Goal: Task Accomplishment & Management: Manage account settings

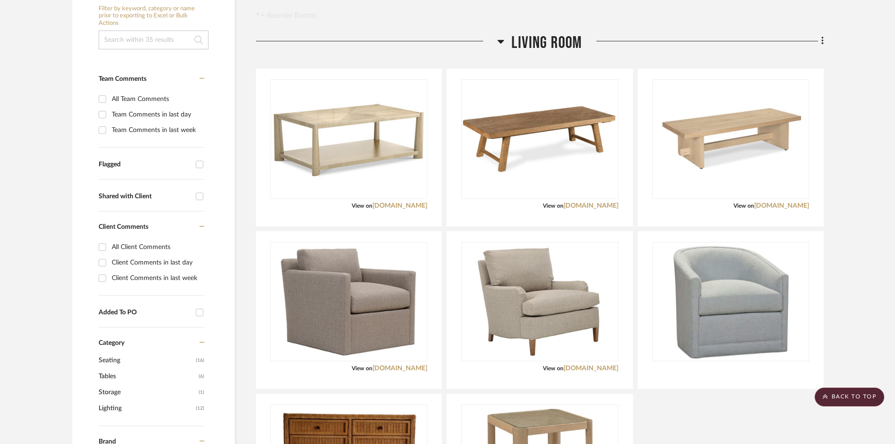
click at [525, 56] on div "Living Room" at bounding box center [540, 45] width 568 height 24
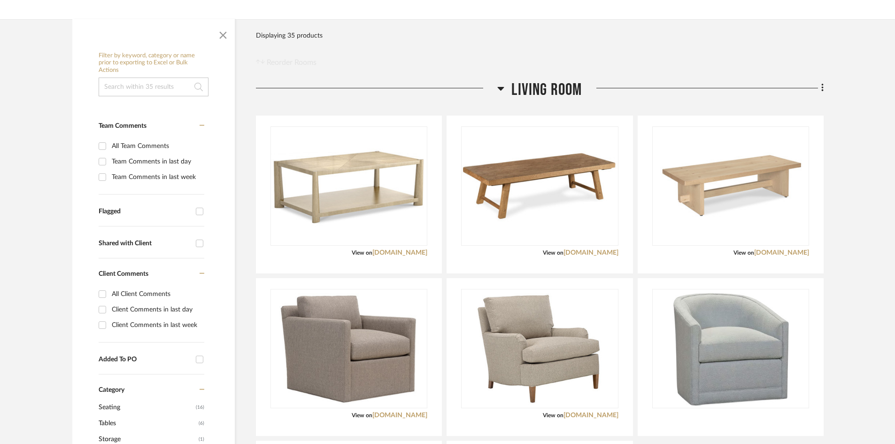
click at [514, 95] on span "Living Room" at bounding box center [546, 90] width 70 height 20
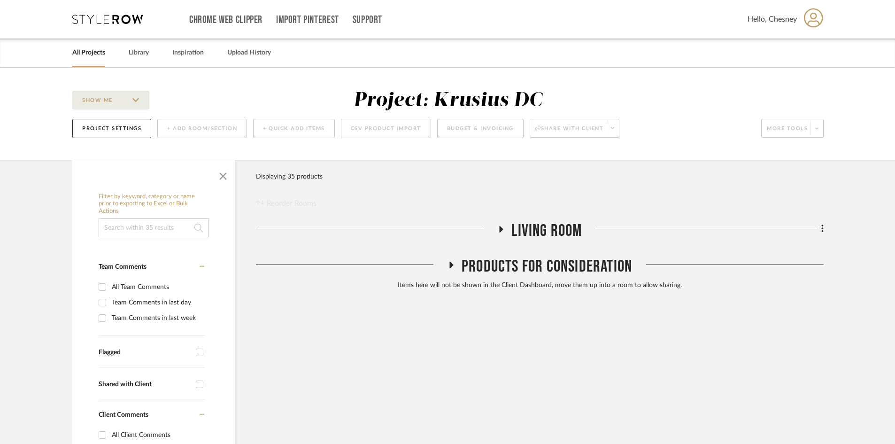
click at [99, 47] on link "All Projects" at bounding box center [88, 52] width 33 height 13
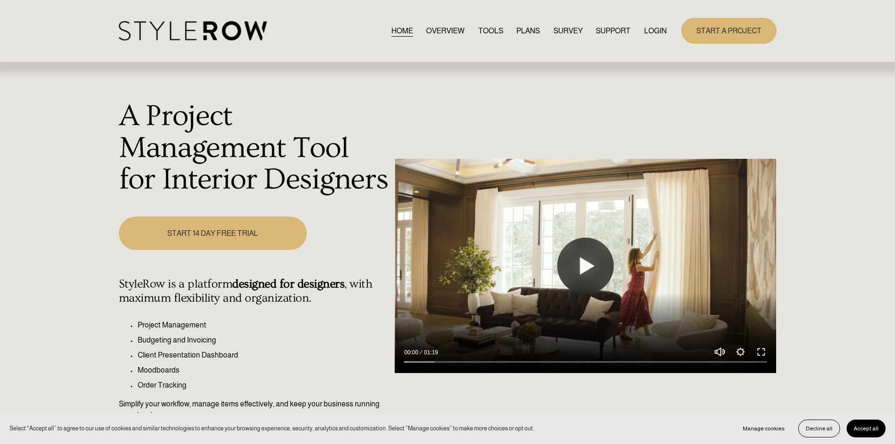
click at [650, 27] on link "LOGIN" at bounding box center [655, 30] width 23 height 13
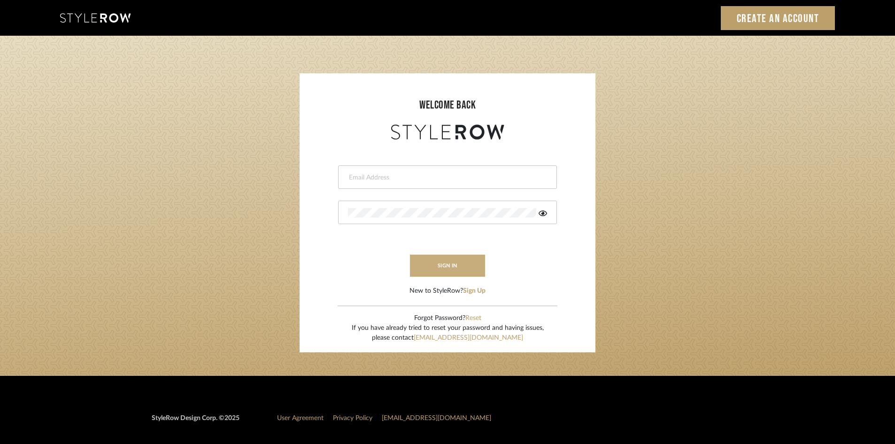
type input "clynch@marikameyer.com"
click at [432, 263] on button "sign in" at bounding box center [447, 266] width 75 height 22
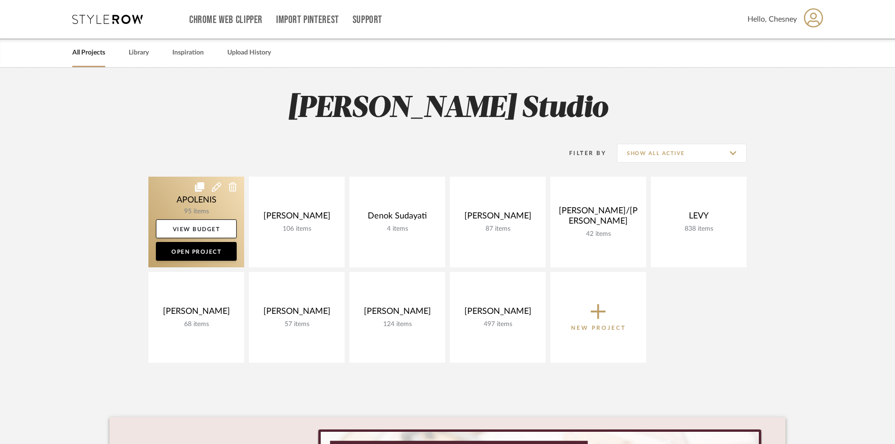
click at [196, 198] on link at bounding box center [196, 222] width 96 height 91
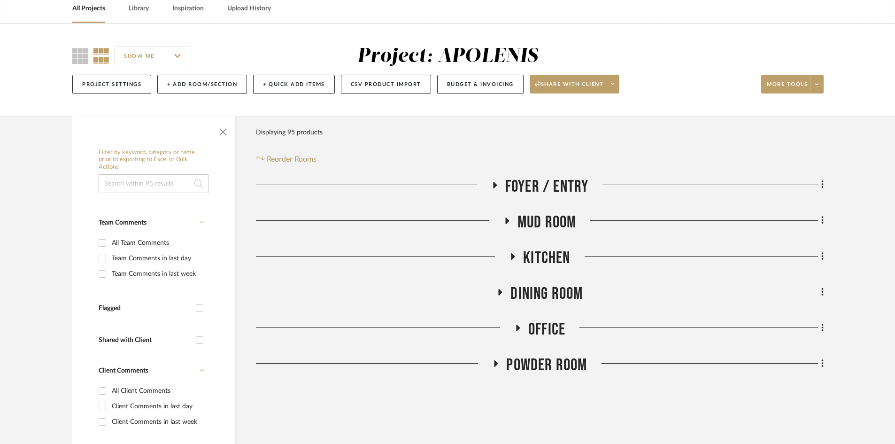
scroll to position [141, 0]
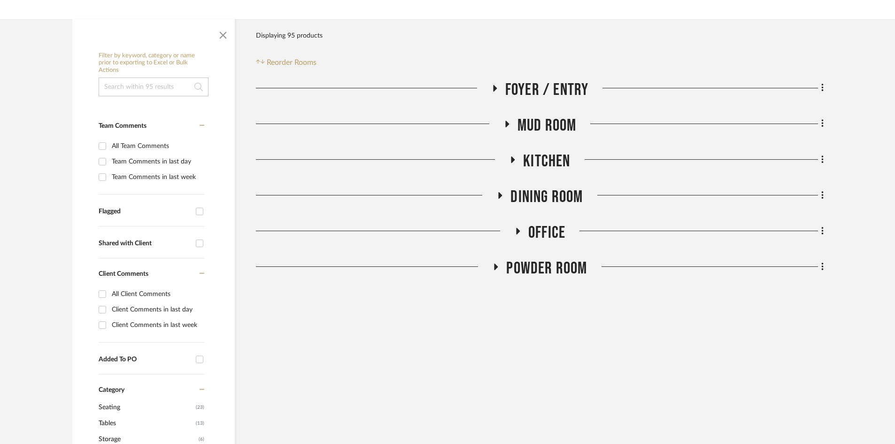
click at [574, 265] on span "Powder Room" at bounding box center [546, 268] width 81 height 20
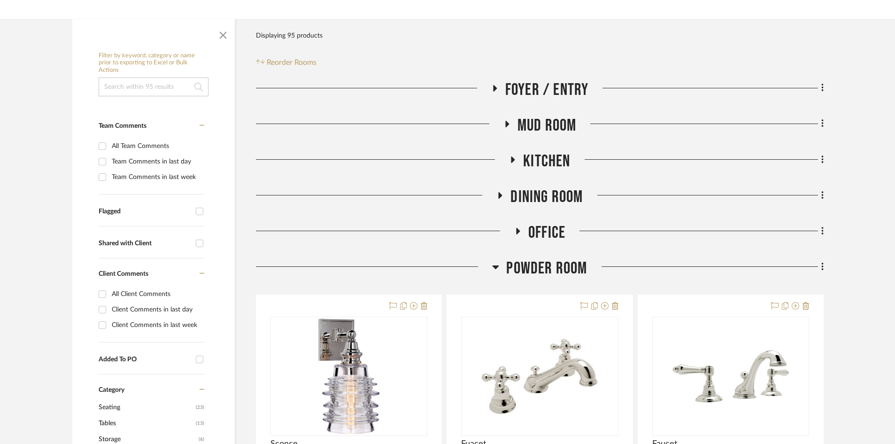
click at [560, 267] on span "Powder Room" at bounding box center [546, 268] width 81 height 20
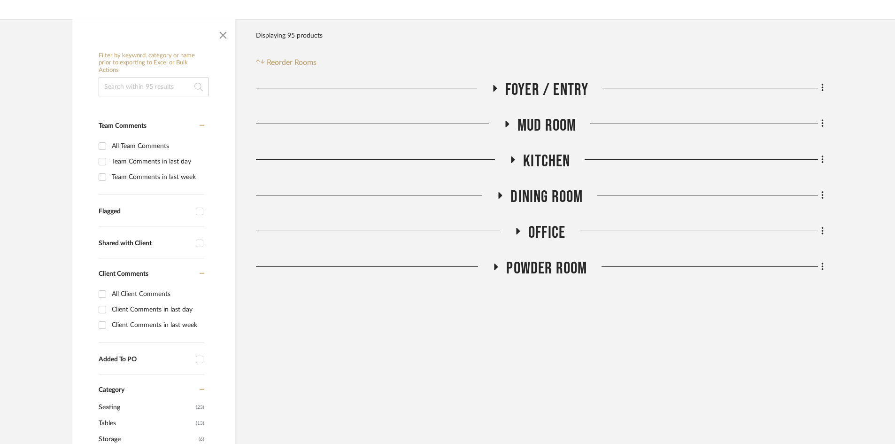
scroll to position [94, 0]
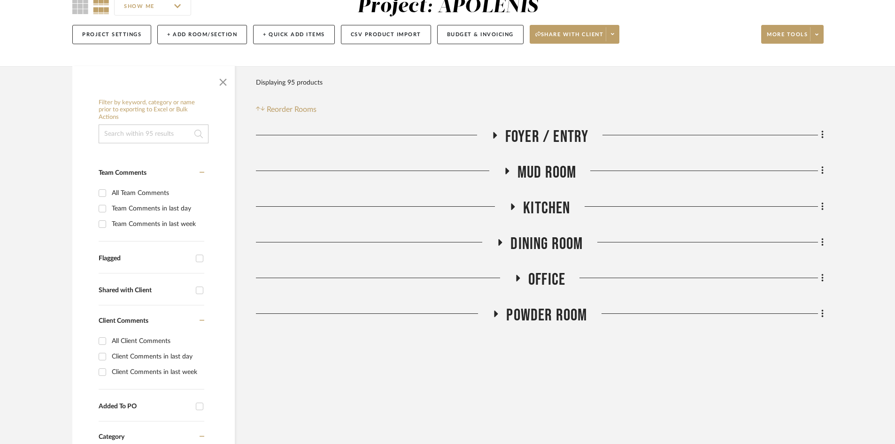
click at [544, 276] on span "Office" at bounding box center [546, 280] width 37 height 20
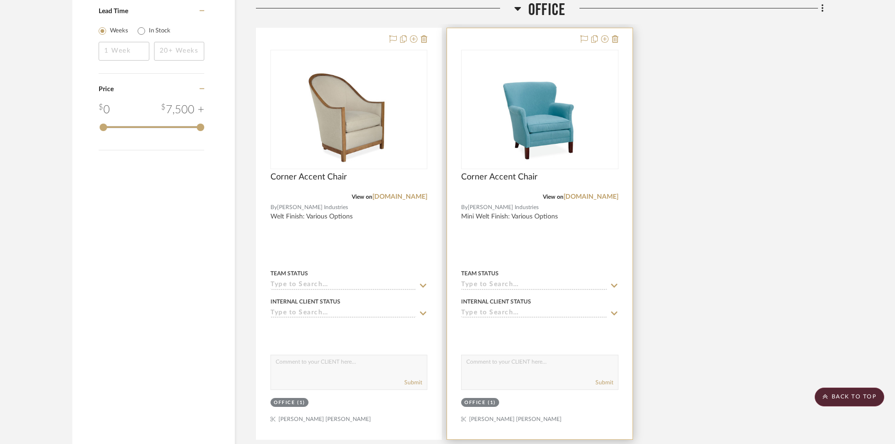
scroll to position [1315, 0]
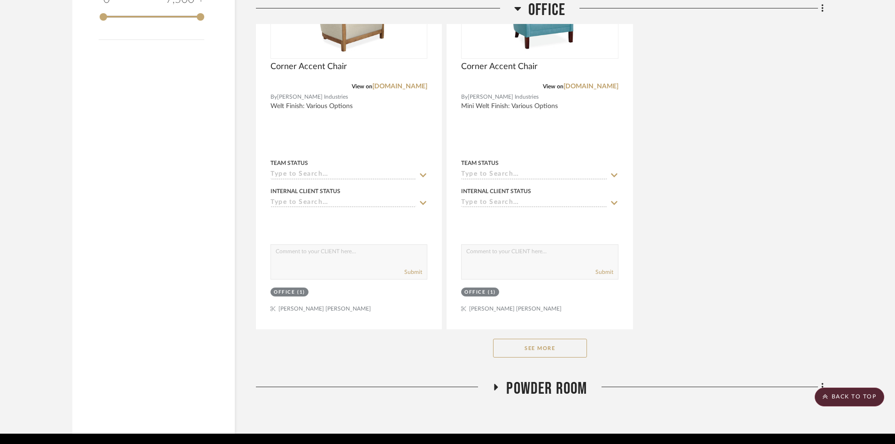
click at [527, 346] on button "See More" at bounding box center [540, 348] width 94 height 19
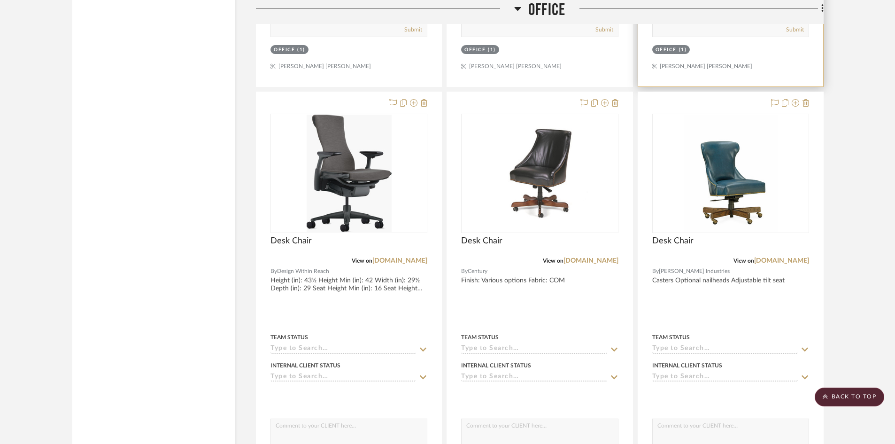
scroll to position [1644, 0]
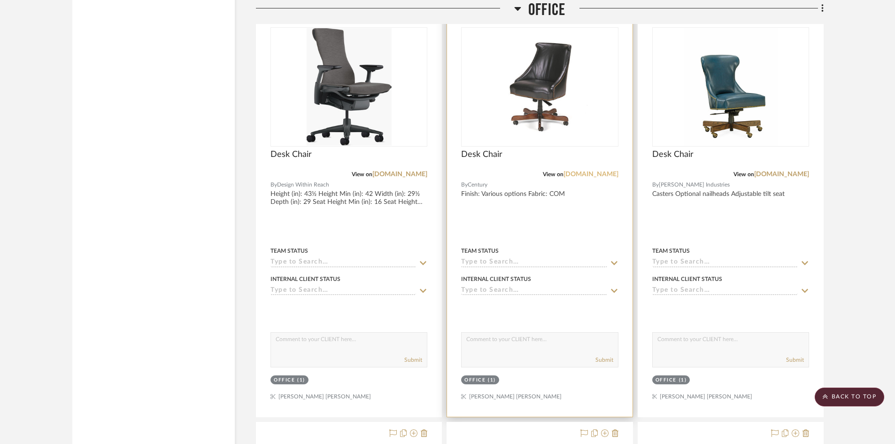
click at [602, 174] on link "centuryfurniture.com" at bounding box center [591, 174] width 55 height 7
